Goal: Task Accomplishment & Management: Complete application form

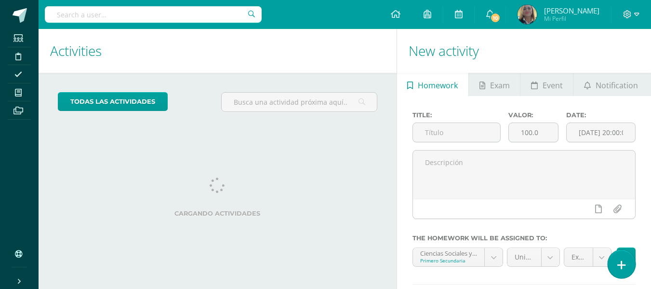
click at [618, 263] on icon at bounding box center [621, 264] width 9 height 11
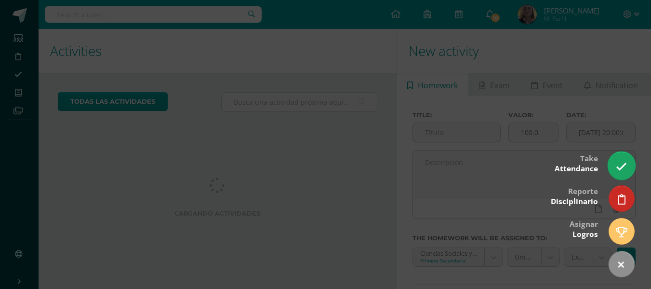
click at [620, 171] on icon at bounding box center [621, 166] width 11 height 11
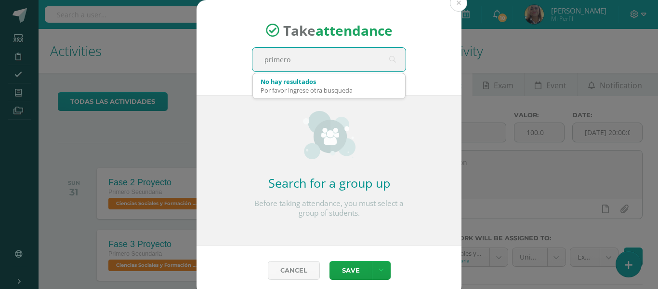
type input "primero b"
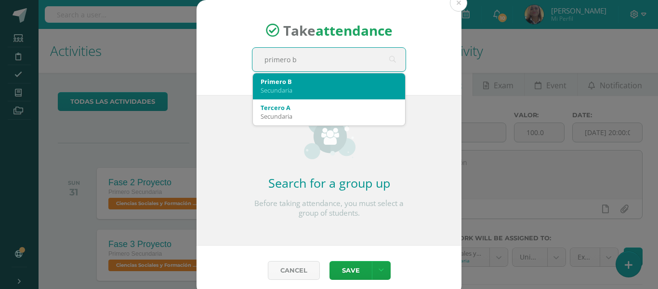
click at [324, 84] on div "Primero B" at bounding box center [329, 81] width 137 height 9
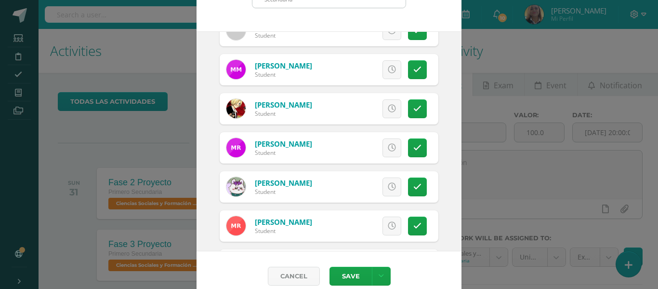
scroll to position [76, 0]
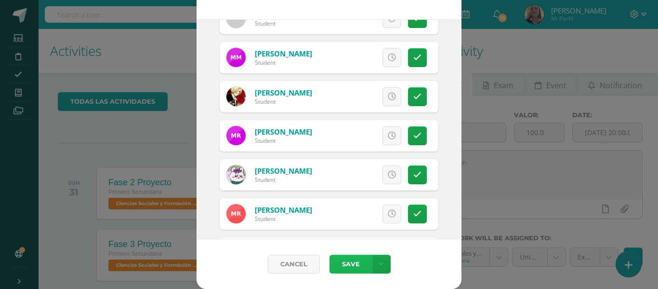
click at [342, 264] on button "Save" at bounding box center [351, 263] width 42 height 19
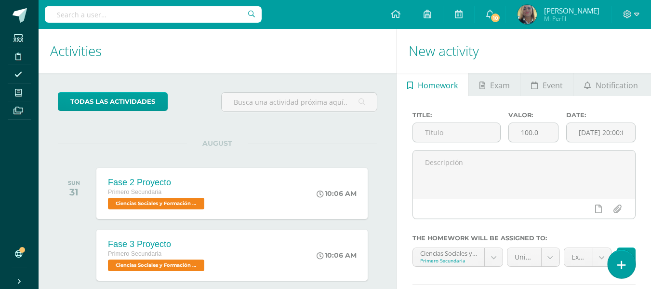
click at [617, 261] on icon at bounding box center [621, 264] width 9 height 11
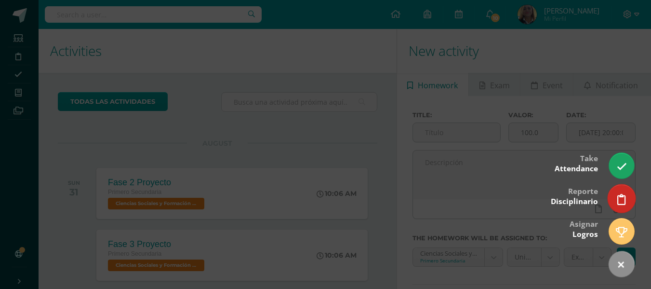
click at [618, 197] on icon at bounding box center [621, 199] width 9 height 11
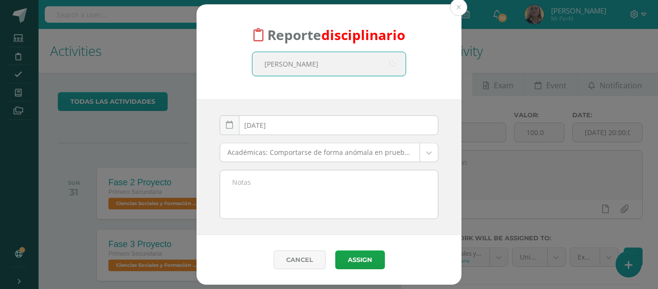
type input "MARTINEZ MANUEL"
click at [434, 154] on body "Reporte disciplinario Manuel Andres Martínez Magaña Primero Secundaria 2011-012…" at bounding box center [329, 144] width 658 height 289
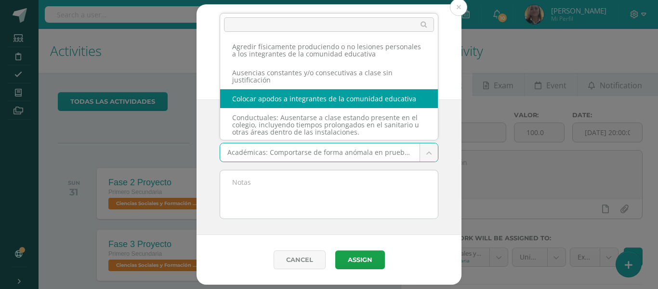
scroll to position [294, 0]
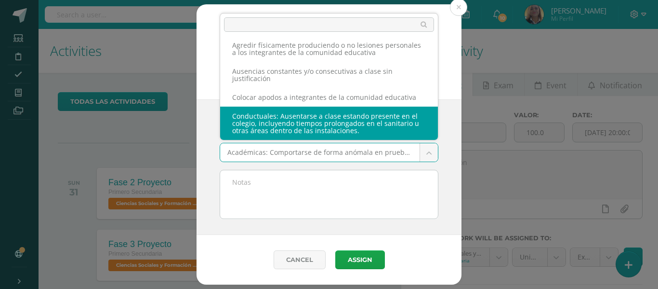
select select "58"
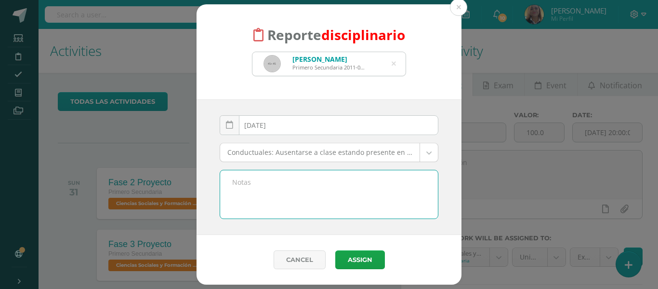
click at [308, 187] on textarea at bounding box center [329, 194] width 218 height 48
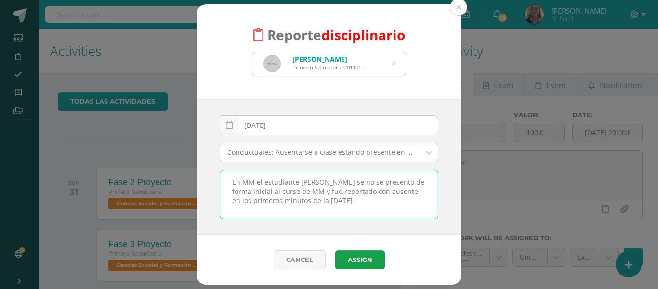
click at [233, 181] on textarea "En MM el estudiante Manuel Andres Martinez se no se presento de forma inicial a…" at bounding box center [329, 194] width 218 height 48
type textarea "En MM el estudiante Manuel Andres Martinez se no se presento de forma inicial a…"
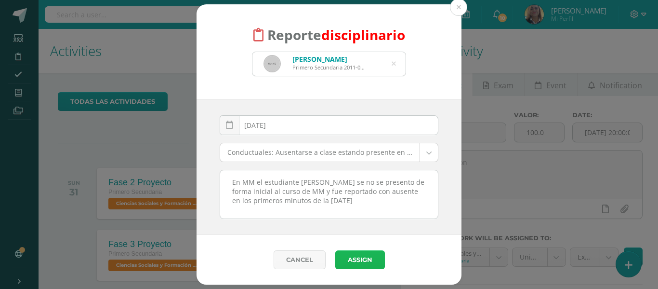
click at [351, 259] on button "Assign" at bounding box center [360, 259] width 50 height 19
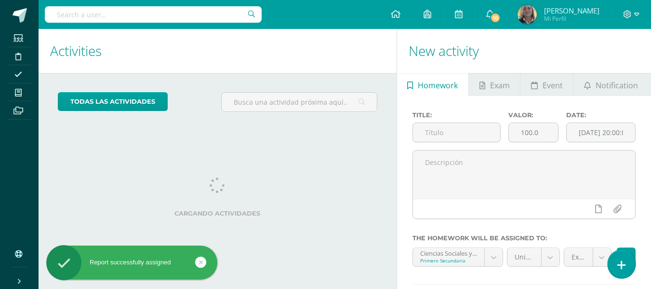
click at [618, 259] on link at bounding box center [620, 264] width 27 height 28
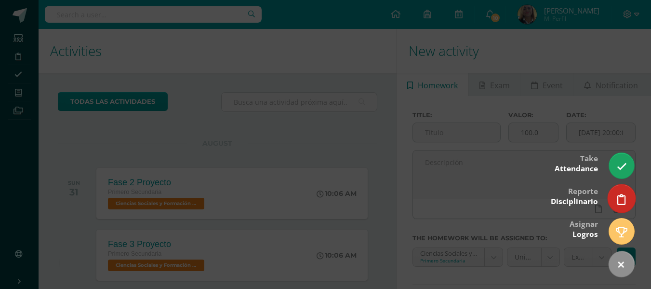
click at [620, 194] on icon at bounding box center [621, 199] width 9 height 11
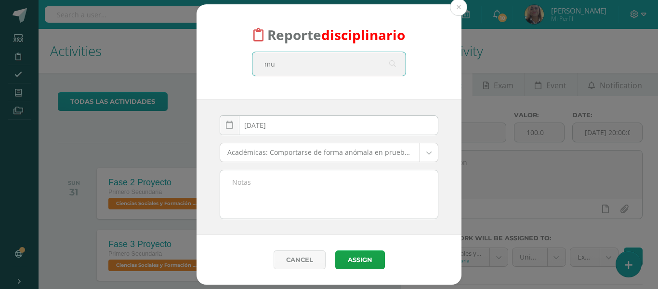
type input "m"
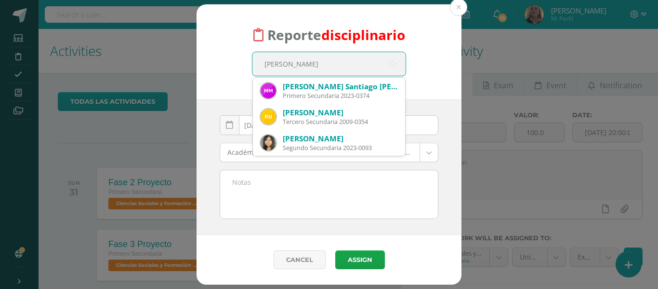
type input "MOSCOSO MYNOR"
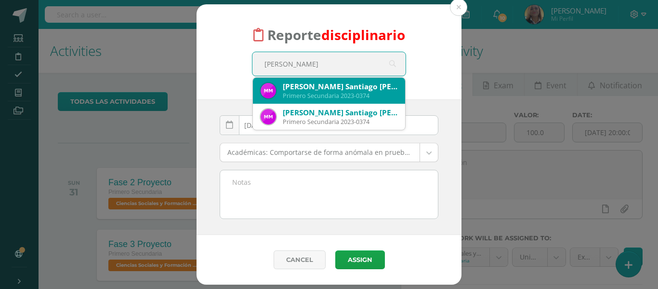
click at [343, 86] on div "Mynor Santiago Moscoso Gutiérrez" at bounding box center [340, 86] width 115 height 10
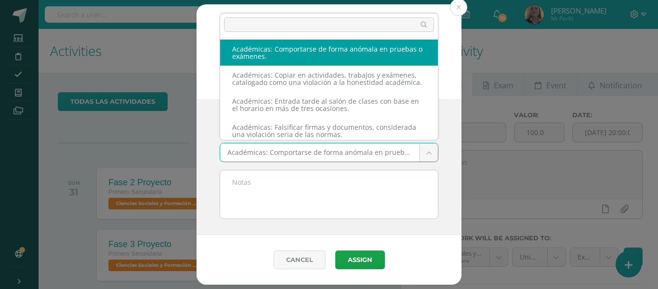
click at [359, 152] on body "Reporte disciplinario Mynor Santiago Moscoso Gutiérrez Primero Secundaria 2023-…" at bounding box center [329, 144] width 658 height 289
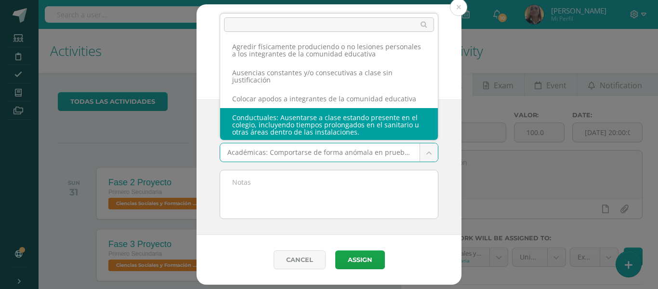
scroll to position [294, 0]
select select "58"
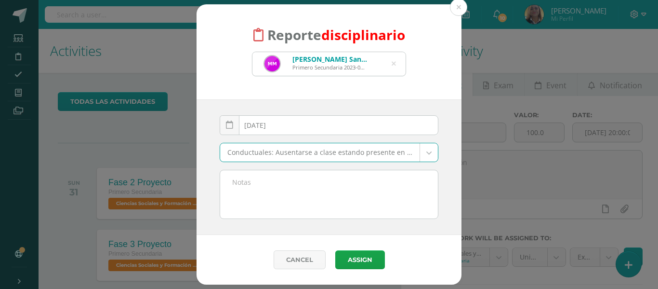
drag, startPoint x: 333, startPoint y: 180, endPoint x: 334, endPoint y: 175, distance: 4.8
click at [334, 175] on textarea at bounding box center [329, 194] width 218 height 48
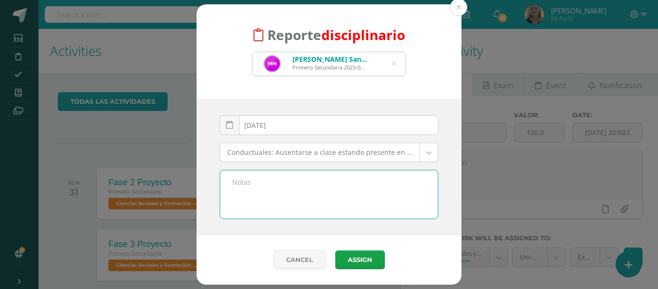
paste textarea "En MM el estudiante Manuel Andres Martinez se no se presento de forma inicial a…"
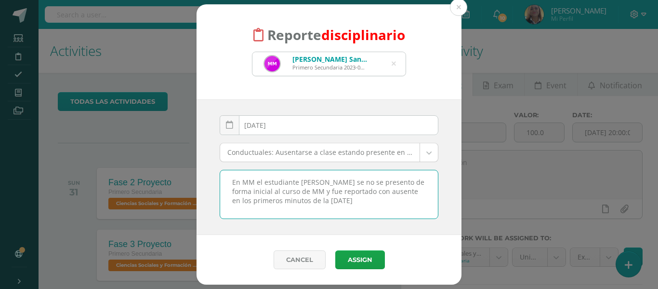
click at [375, 182] on textarea "En MM el estudiante Manuel Andres Martinez se no se presento de forma inicial a…" at bounding box center [329, 194] width 218 height 48
click at [386, 181] on textarea "En MM el estudiante Mynor Santiago Moscoso se no se presento de forma inicial a…" at bounding box center [329, 194] width 218 height 48
click at [383, 200] on textarea "En MM el estudiante Mynor Santiago Moscoso no se presento de forma inicial al c…" at bounding box center [329, 194] width 218 height 48
type textarea "En MM el estudiante Mynor Santiago Moscoso no se presento de forma inicial al c…"
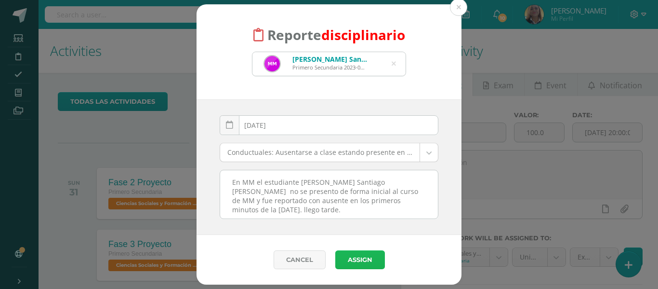
click at [356, 260] on button "Assign" at bounding box center [360, 259] width 50 height 19
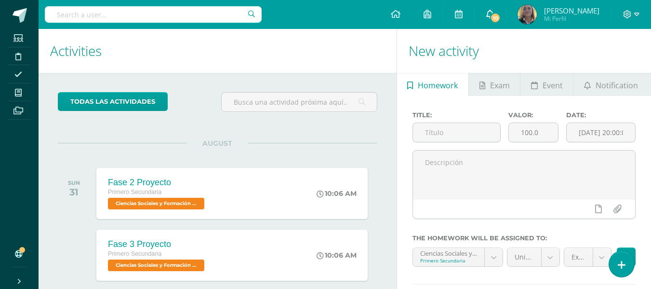
click at [494, 13] on icon at bounding box center [490, 14] width 8 height 9
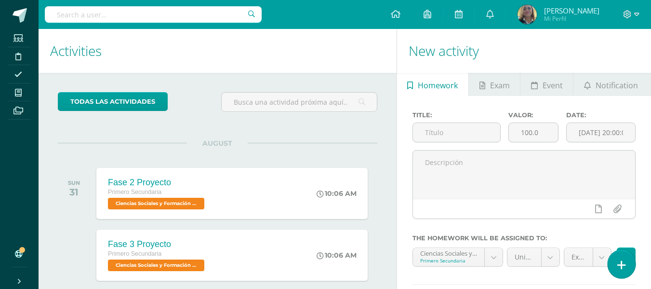
click at [619, 260] on icon at bounding box center [621, 264] width 9 height 11
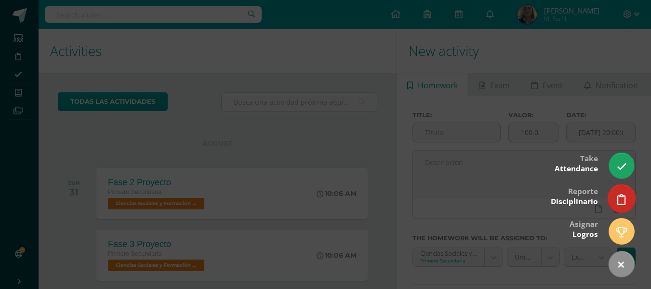
click at [620, 195] on icon at bounding box center [621, 199] width 9 height 11
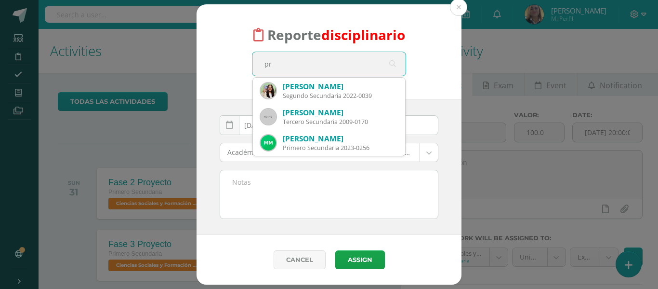
type input "p"
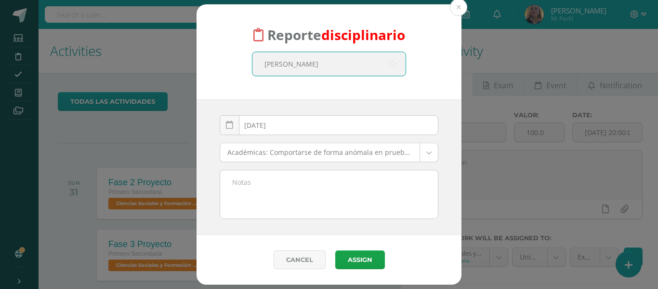
type input "[PERSON_NAME]"
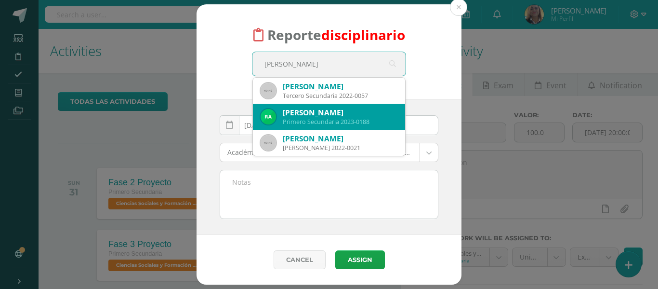
click at [354, 114] on div "[PERSON_NAME]" at bounding box center [340, 112] width 115 height 10
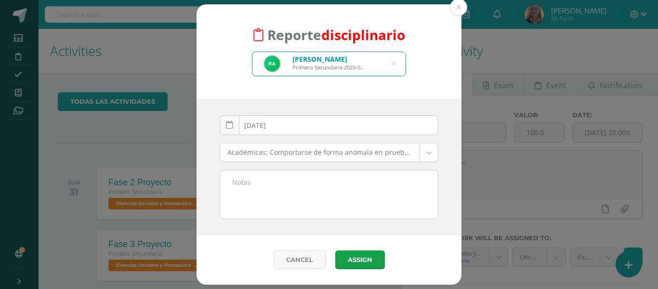
click at [294, 151] on body "Reporte disciplinario Ricardo David Arévalo Portillo Primero Secundaria 2023-01…" at bounding box center [329, 144] width 658 height 289
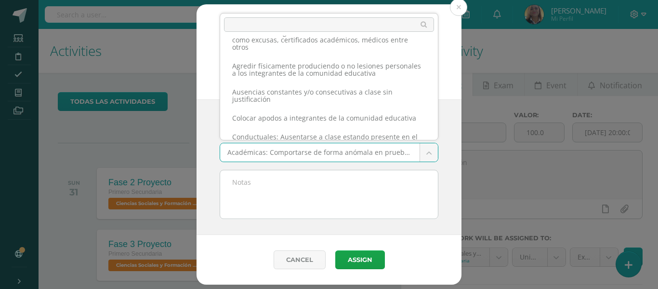
scroll to position [294, 0]
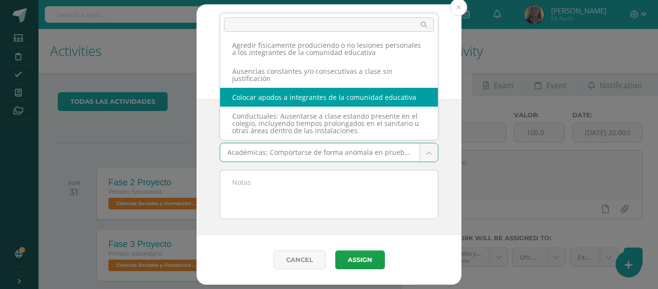
select select "13"
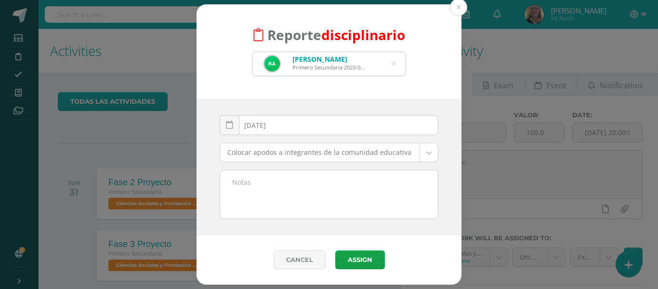
click at [372, 63] on div "Ricardo David Arévalo Portillo Primero Secundaria 2023-0188" at bounding box center [328, 64] width 153 height 24
click at [396, 62] on icon at bounding box center [393, 63] width 20 height 20
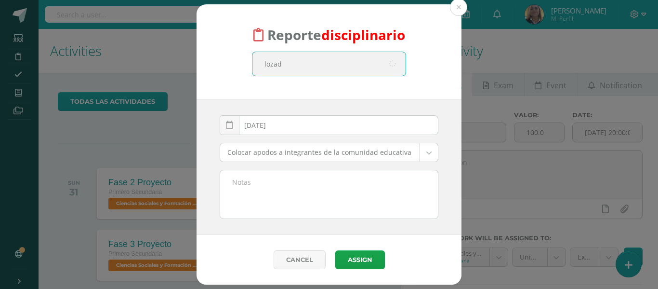
type input "lozada"
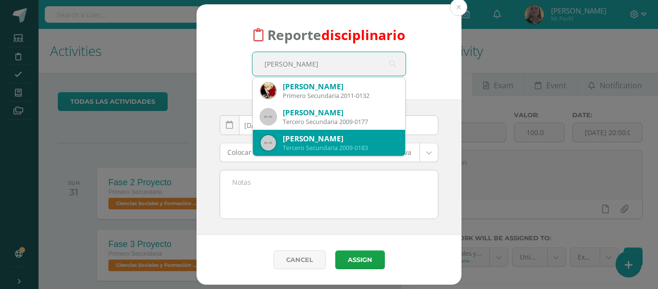
click at [328, 135] on div "Nathaly Nicole Gudiel Mendoza" at bounding box center [340, 138] width 115 height 10
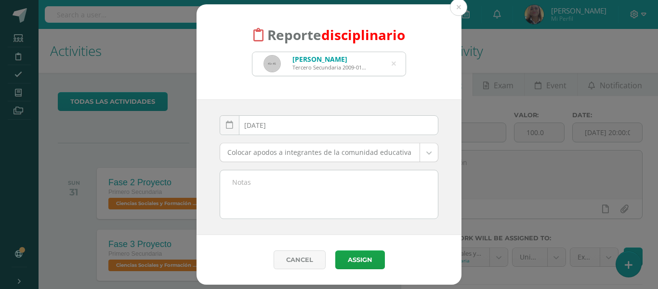
click at [334, 64] on div "Tercero Secundaria 2009-0183" at bounding box center [329, 67] width 75 height 7
click at [395, 64] on icon at bounding box center [393, 63] width 20 height 20
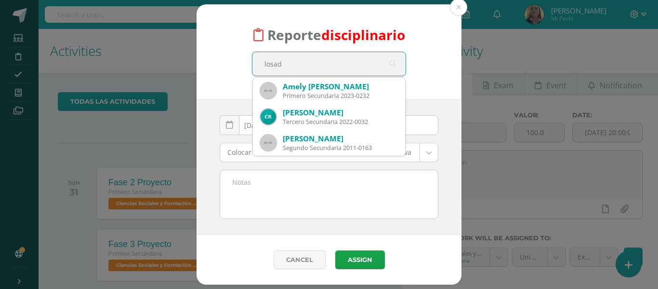
type input "losada"
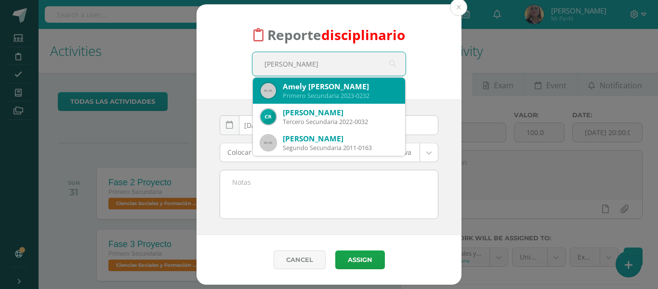
click at [335, 95] on div "Primero Secundaria 2023-0232" at bounding box center [340, 96] width 115 height 8
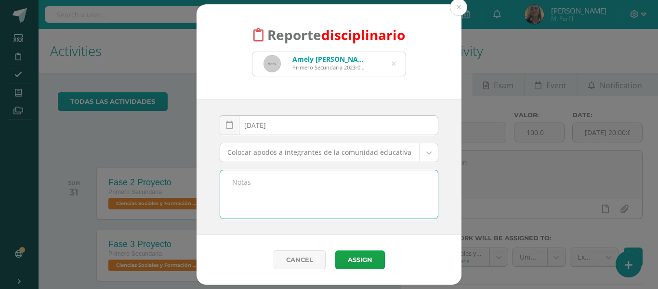
click at [349, 186] on textarea at bounding box center [329, 194] width 218 height 48
click at [395, 182] on textarea "Dentro del MM se refirio a un compañero con una papodo no con su nombre de pila" at bounding box center [329, 194] width 218 height 48
click at [316, 191] on textarea "Dentro del MM se refirio a un compañero con una apodo no con su nombre de pila" at bounding box center [329, 194] width 218 height 48
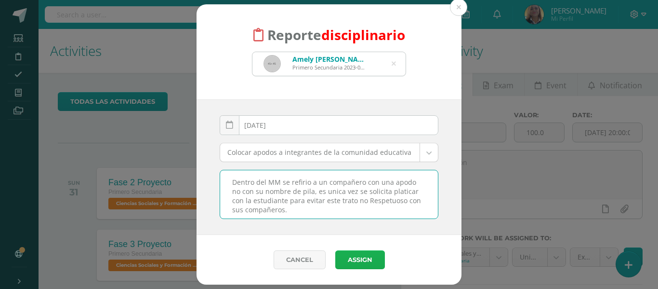
type textarea "Dentro del MM se refirio a un compañero con una apodo no con su nombre de pila,…"
click at [355, 257] on button "Assign" at bounding box center [360, 259] width 50 height 19
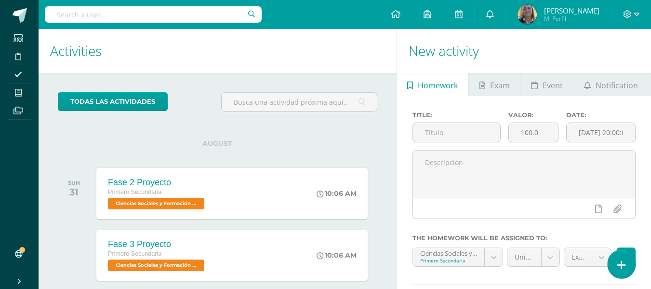
click at [618, 260] on icon at bounding box center [621, 264] width 9 height 11
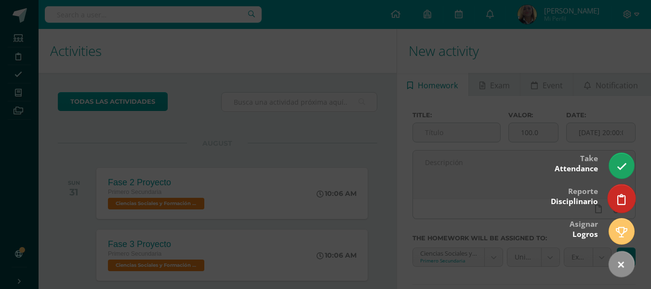
click at [621, 193] on link at bounding box center [620, 198] width 27 height 28
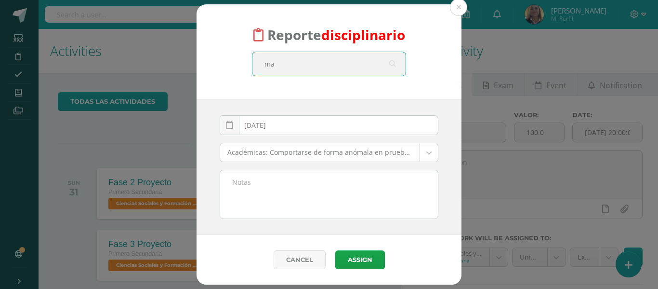
type input "m"
type input "[PERSON_NAME]"
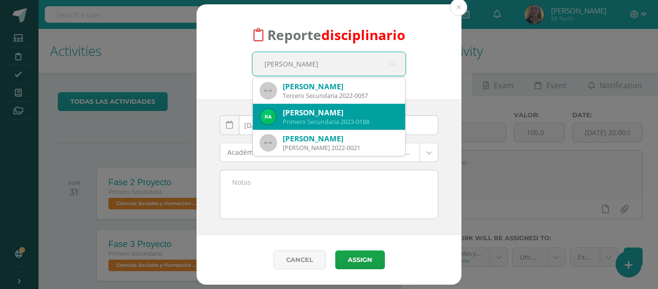
click at [367, 111] on div "[PERSON_NAME]" at bounding box center [340, 112] width 115 height 10
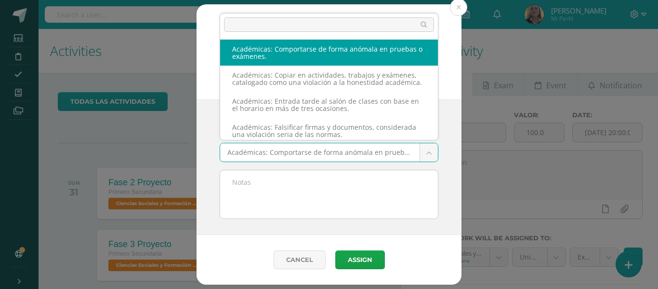
click at [292, 154] on body "Reporte disciplinario [PERSON_NAME] Primero Secundaria 2023-0188 [PERSON_NAME] …" at bounding box center [329, 144] width 658 height 289
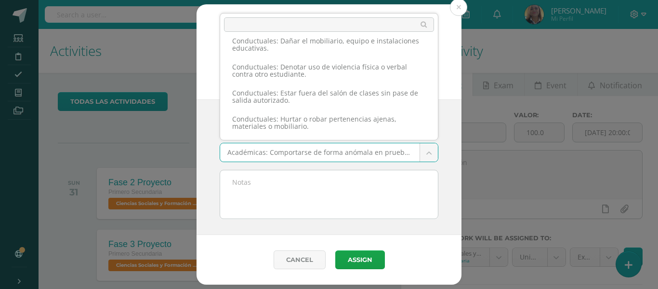
scroll to position [417, 0]
